Goal: Information Seeking & Learning: Learn about a topic

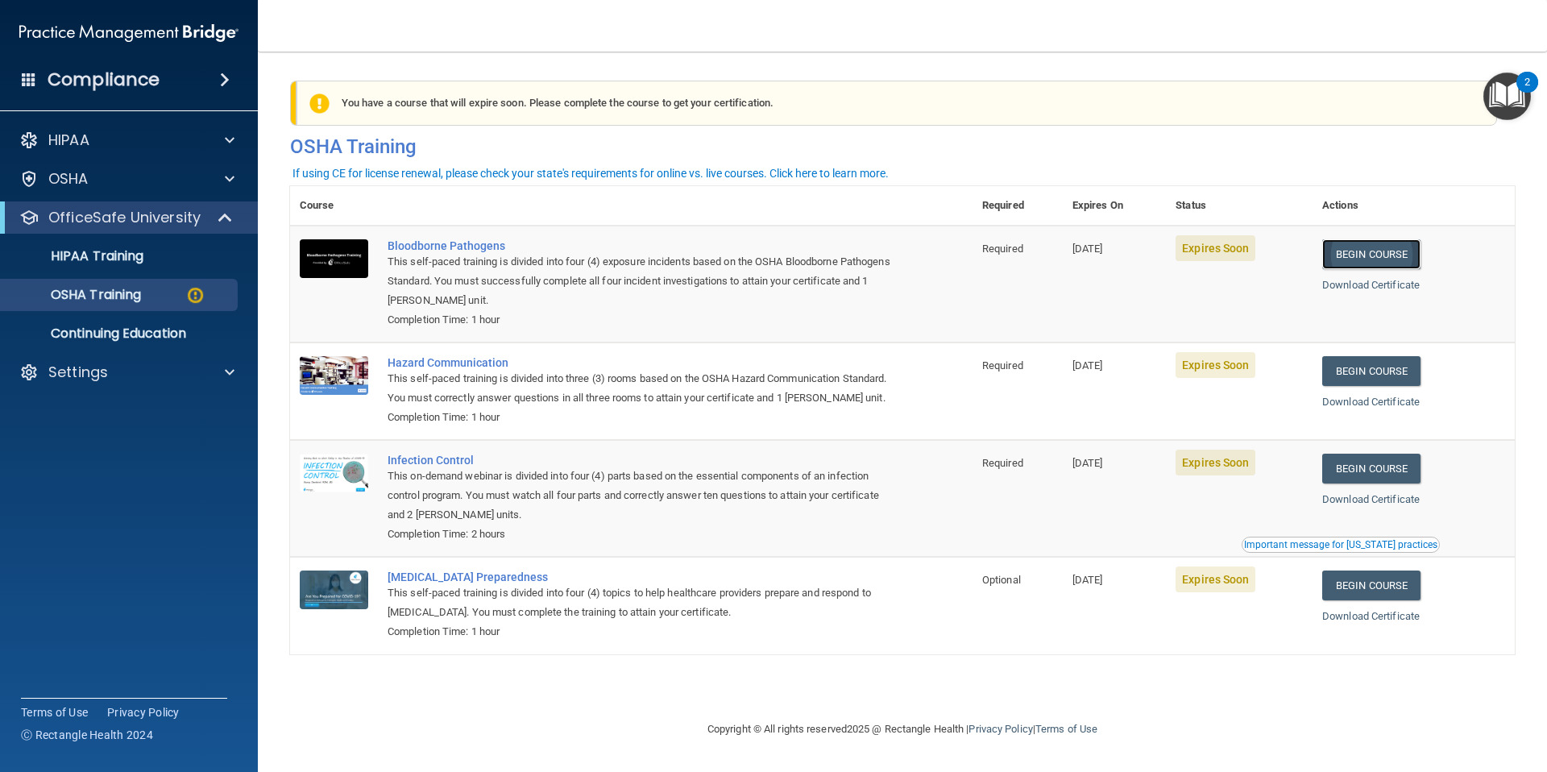
click at [1394, 259] on link "Begin Course" at bounding box center [1371, 254] width 98 height 30
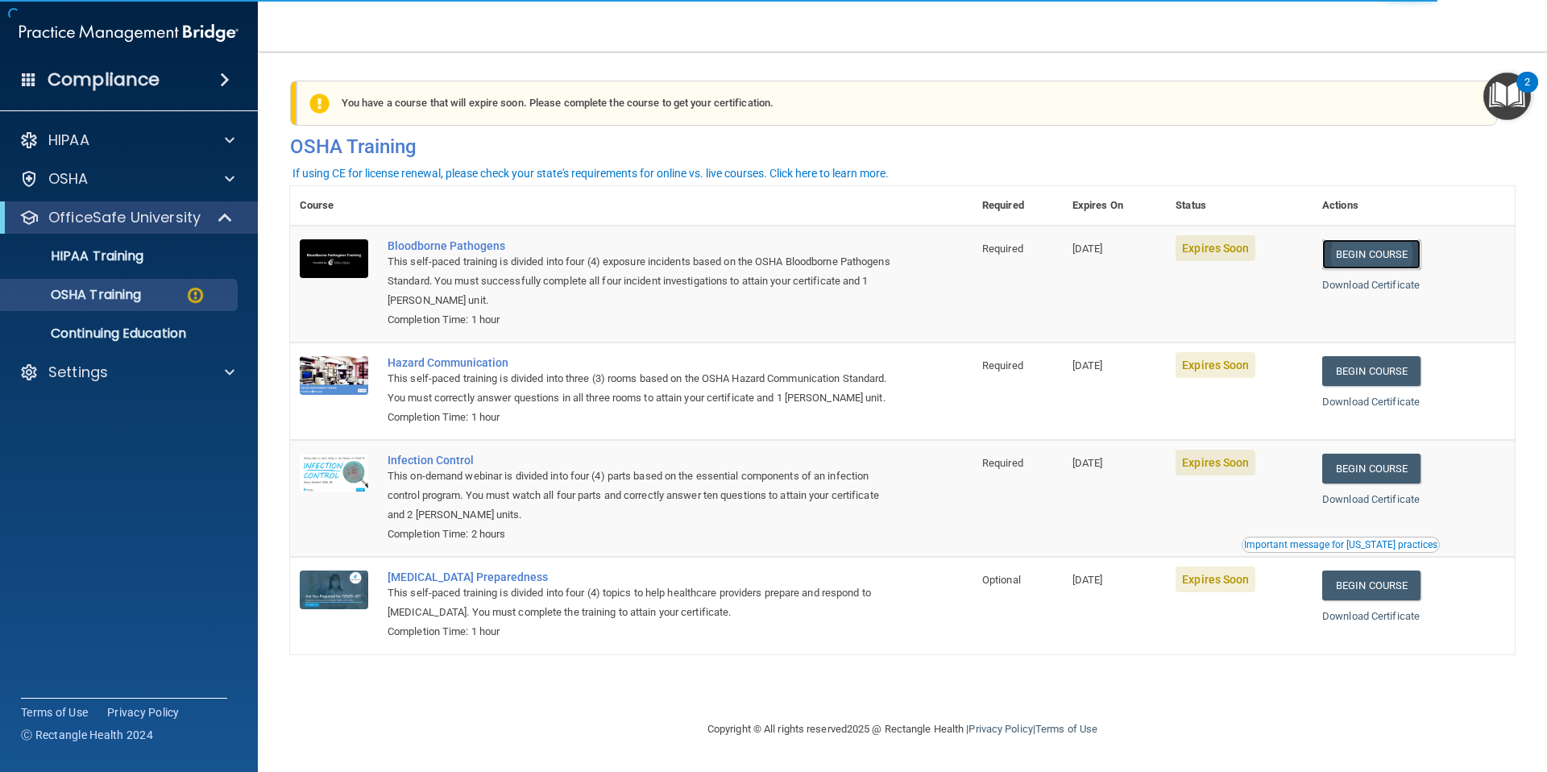
click at [1372, 250] on link "Begin Course" at bounding box center [1371, 254] width 98 height 30
click at [1407, 376] on link "Begin Course" at bounding box center [1371, 371] width 98 height 30
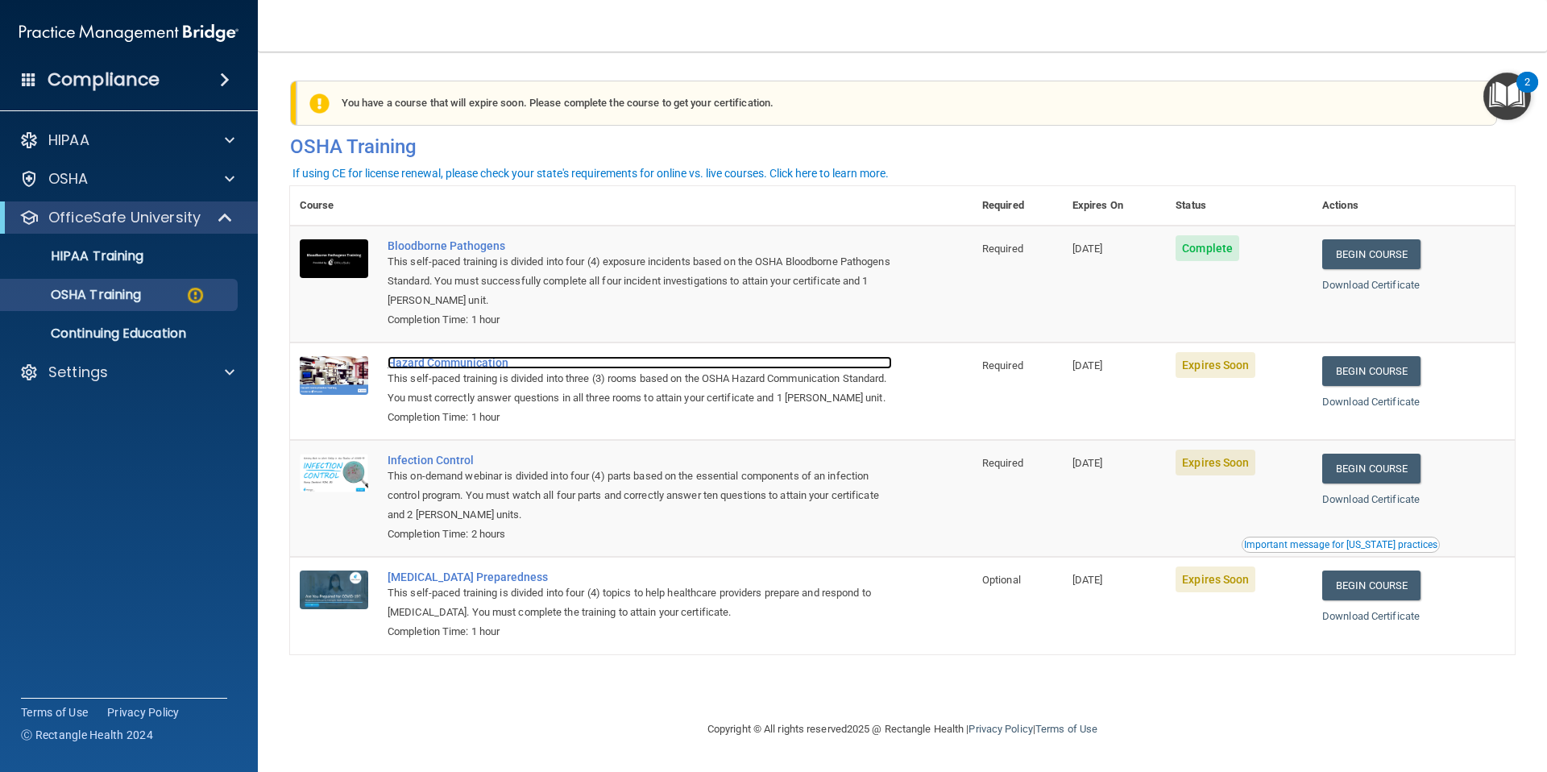
click at [438, 359] on div "Hazard Communication" at bounding box center [640, 362] width 504 height 13
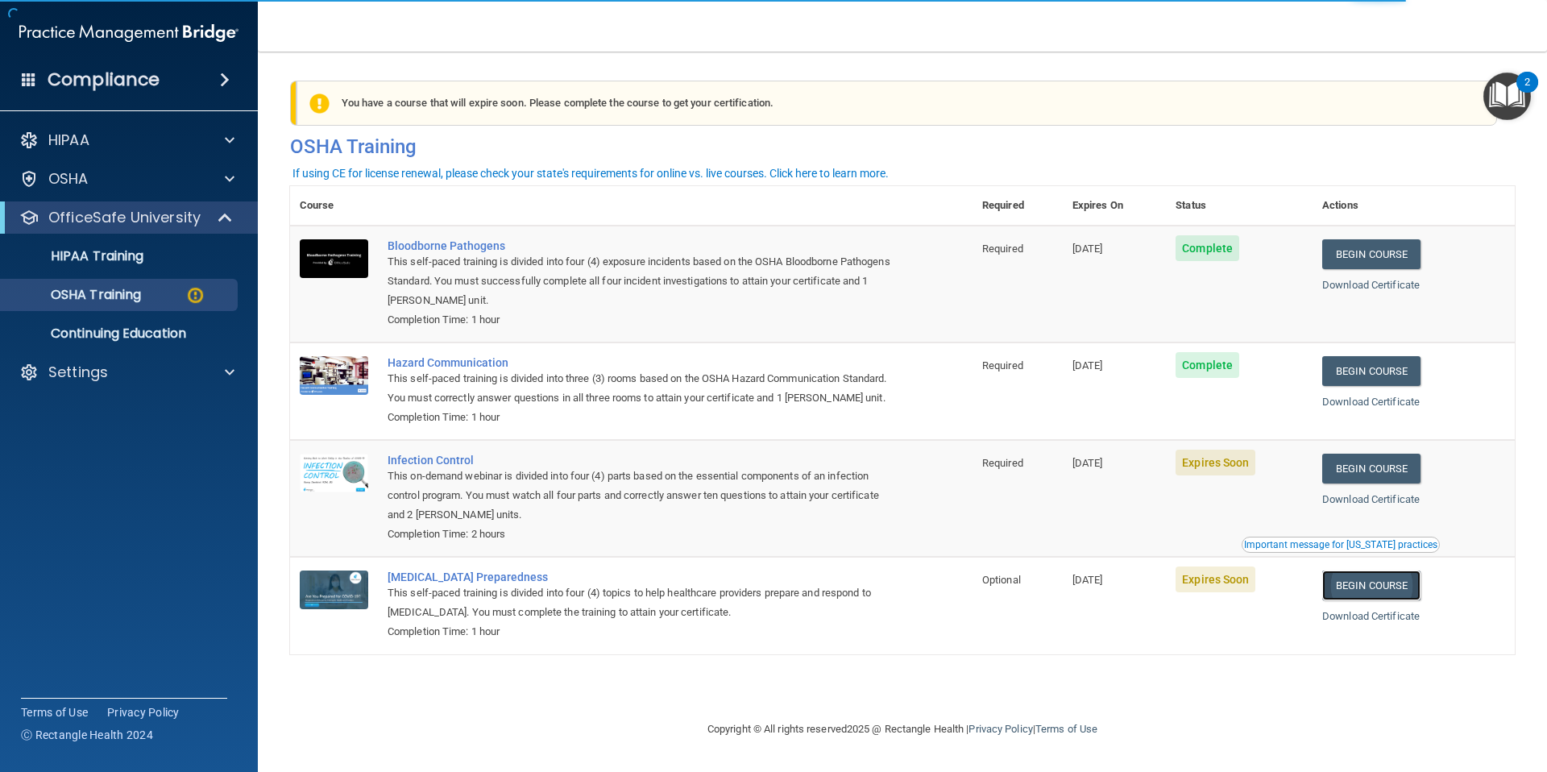
click at [1376, 596] on link "Begin Course" at bounding box center [1371, 586] width 98 height 30
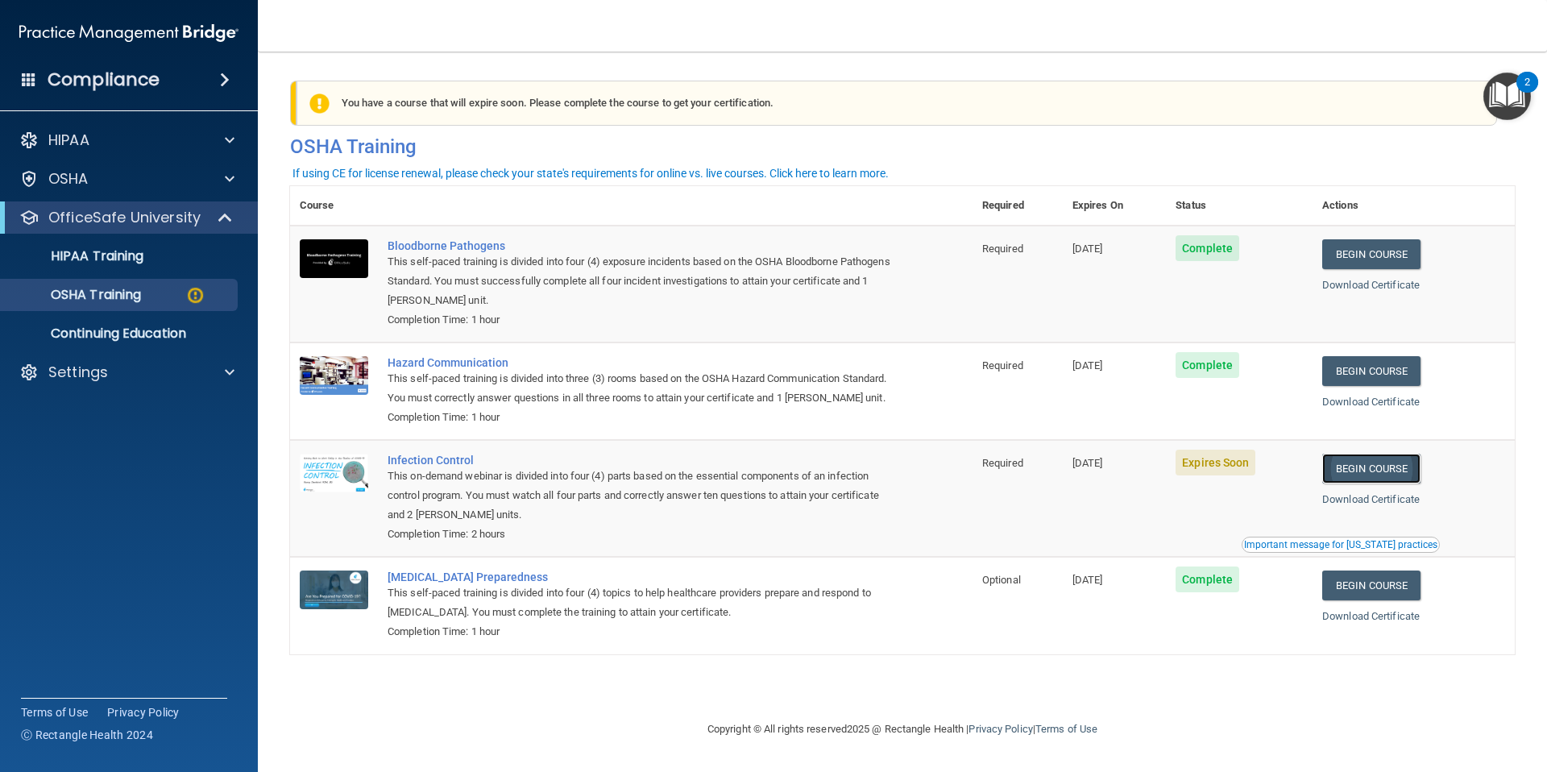
click at [1372, 483] on link "Begin Course" at bounding box center [1371, 469] width 98 height 30
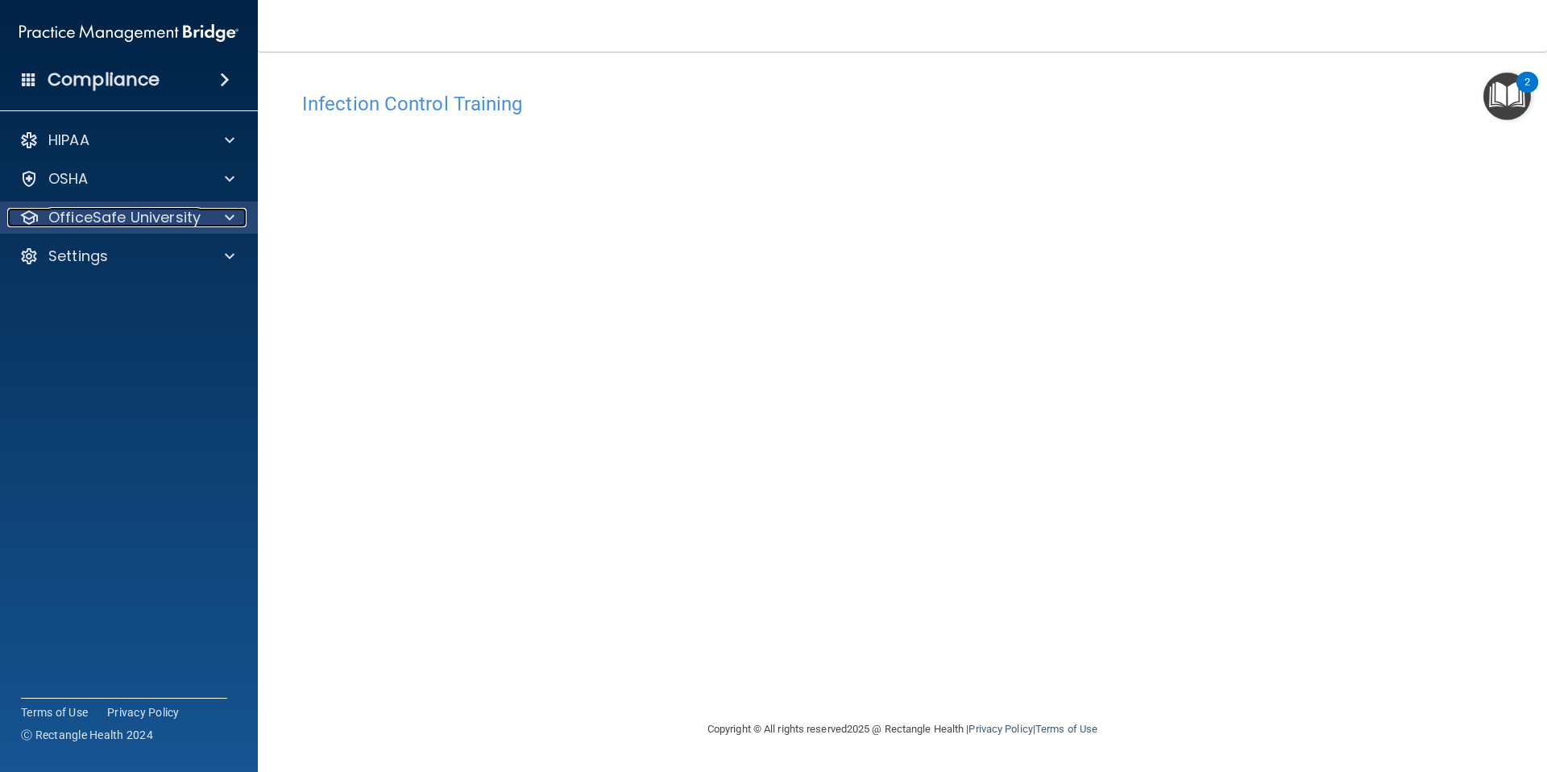
click at [110, 210] on p "OfficeSafe University" at bounding box center [124, 217] width 152 height 19
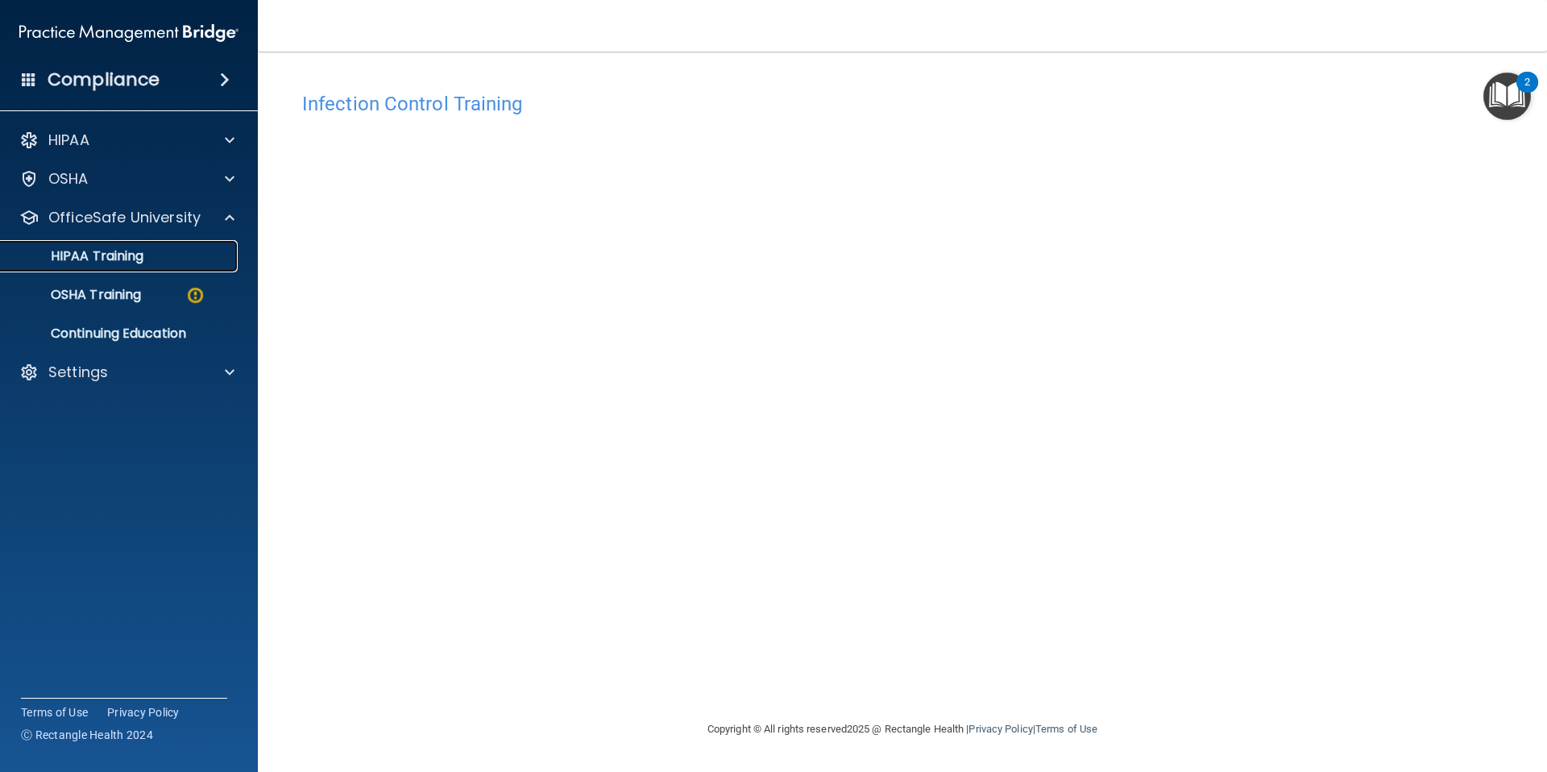
click at [131, 253] on p "HIPAA Training" at bounding box center [76, 256] width 133 height 16
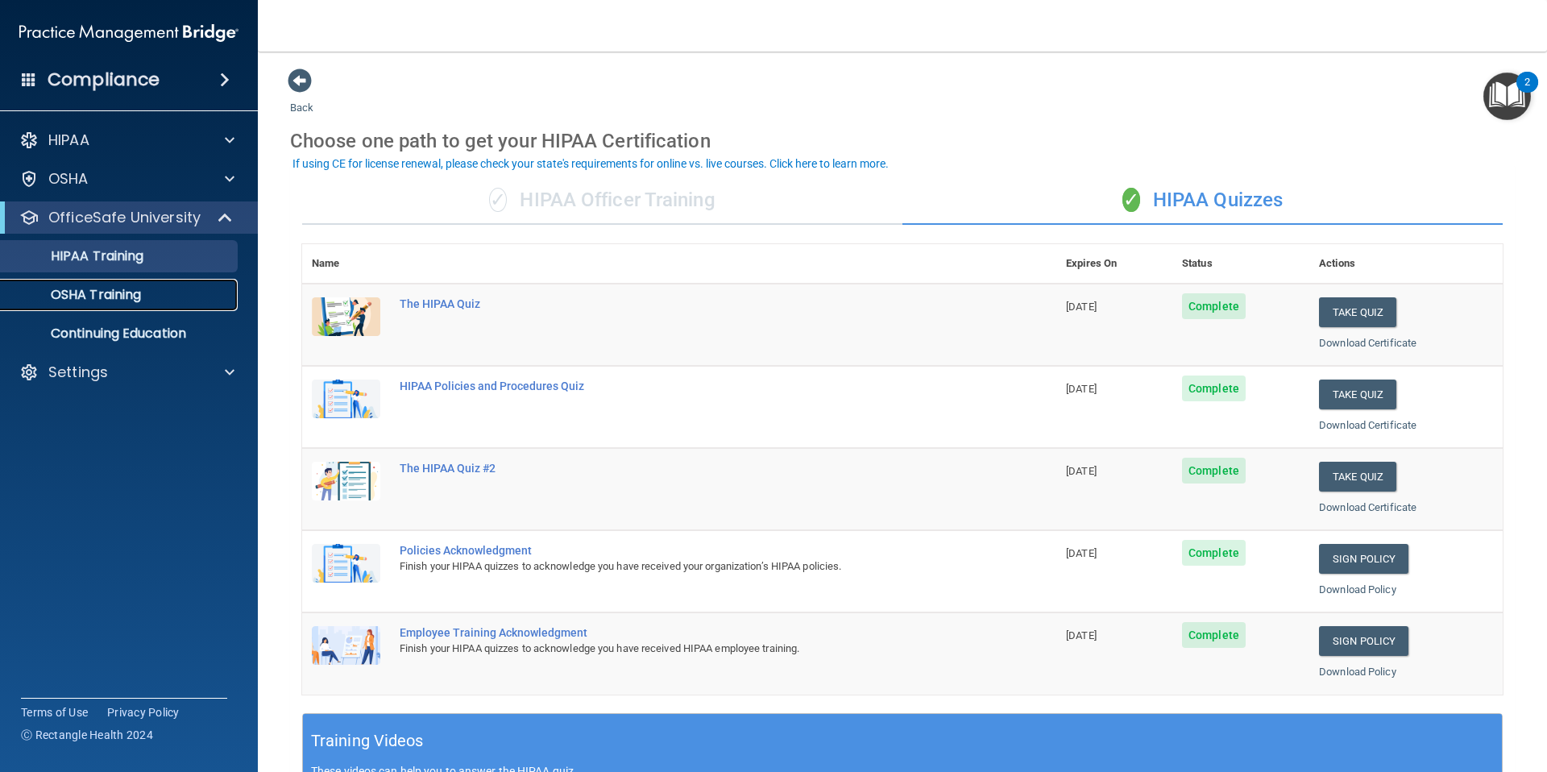
click at [144, 307] on link "OSHA Training" at bounding box center [111, 295] width 254 height 32
